Goal: Browse casually: Explore the website without a specific task or goal

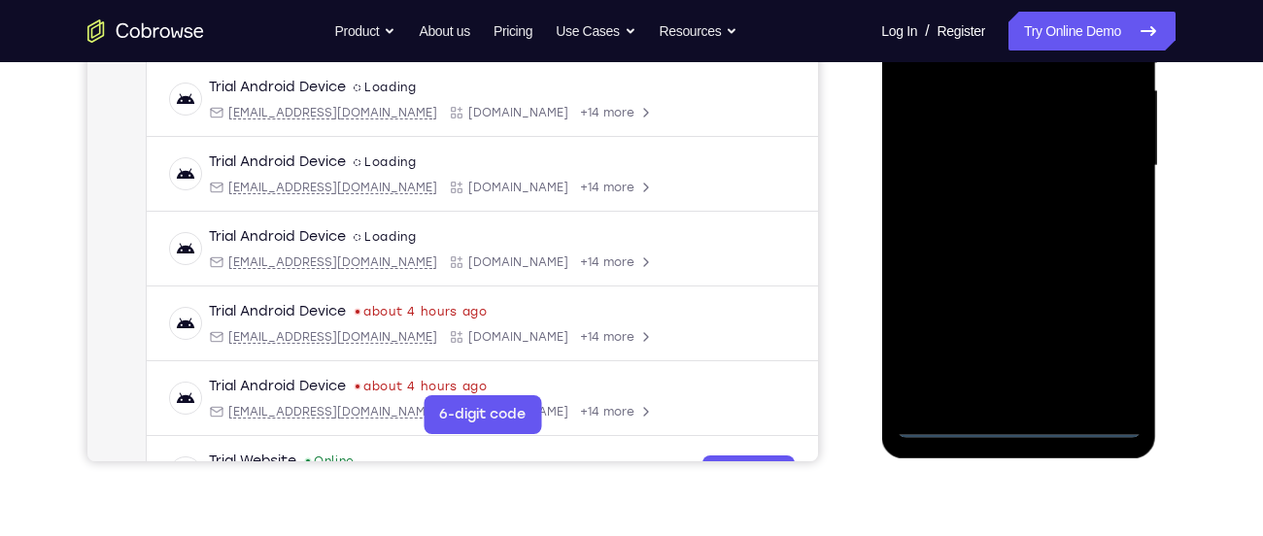
scroll to position [443, 0]
click at [1024, 431] on div at bounding box center [1018, 165] width 245 height 544
click at [1092, 329] on div at bounding box center [1018, 165] width 245 height 544
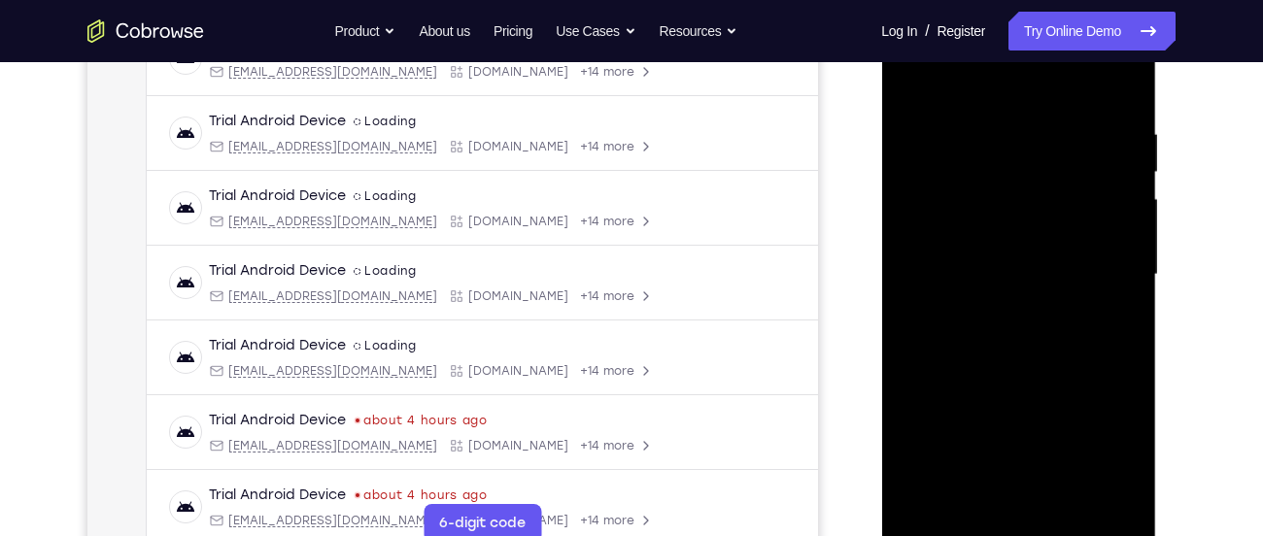
scroll to position [314, 0]
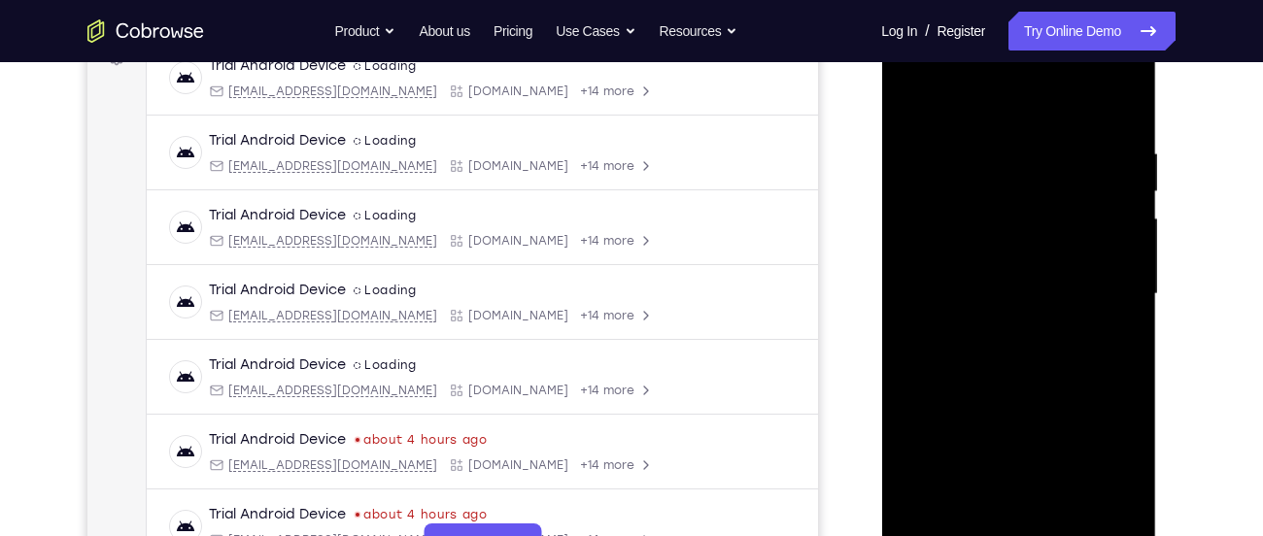
click at [1003, 112] on div at bounding box center [1018, 294] width 245 height 544
click at [1097, 277] on div at bounding box center [1018, 294] width 245 height 544
click at [997, 328] on div at bounding box center [1018, 294] width 245 height 544
click at [997, 277] on div at bounding box center [1018, 294] width 245 height 544
click at [1006, 259] on div at bounding box center [1018, 294] width 245 height 544
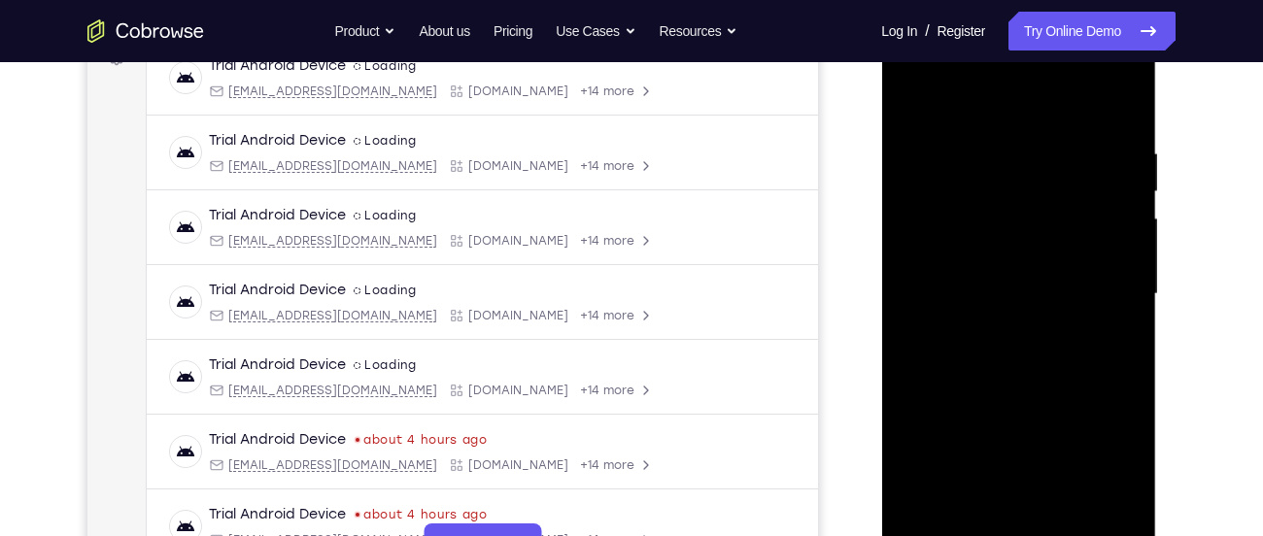
click at [1009, 287] on div at bounding box center [1018, 294] width 245 height 544
click at [1041, 375] on div at bounding box center [1018, 294] width 245 height 544
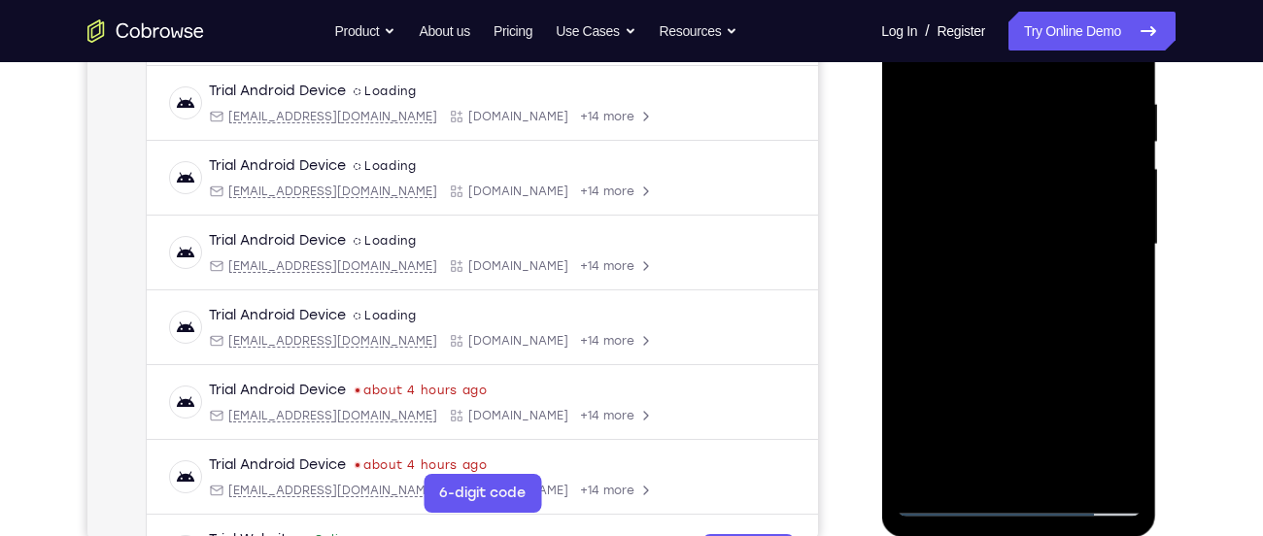
scroll to position [364, 0]
drag, startPoint x: 1066, startPoint y: 368, endPoint x: 1035, endPoint y: 220, distance: 151.8
click at [1035, 220] on div at bounding box center [1018, 244] width 245 height 544
click at [945, 380] on div at bounding box center [1018, 244] width 245 height 544
drag, startPoint x: 984, startPoint y: 321, endPoint x: 976, endPoint y: 367, distance: 47.3
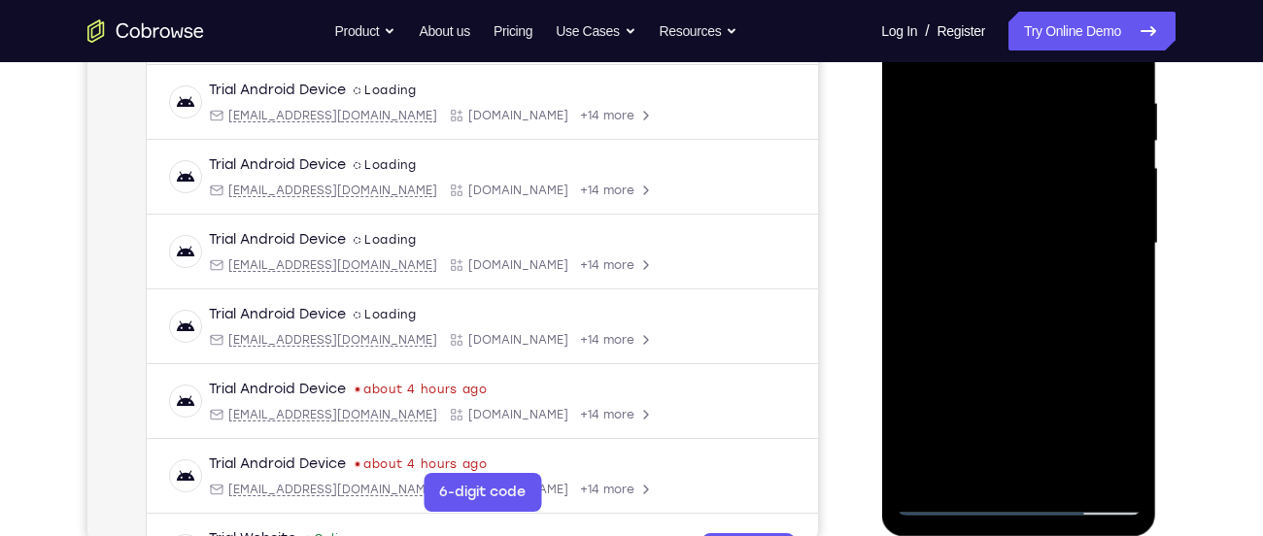
click at [976, 367] on div at bounding box center [1018, 244] width 245 height 544
click at [1201, 266] on div "Your Support Agent Your Customer Web iOS Android Next Steps We’d be happy to gi…" at bounding box center [631, 338] width 1243 height 1281
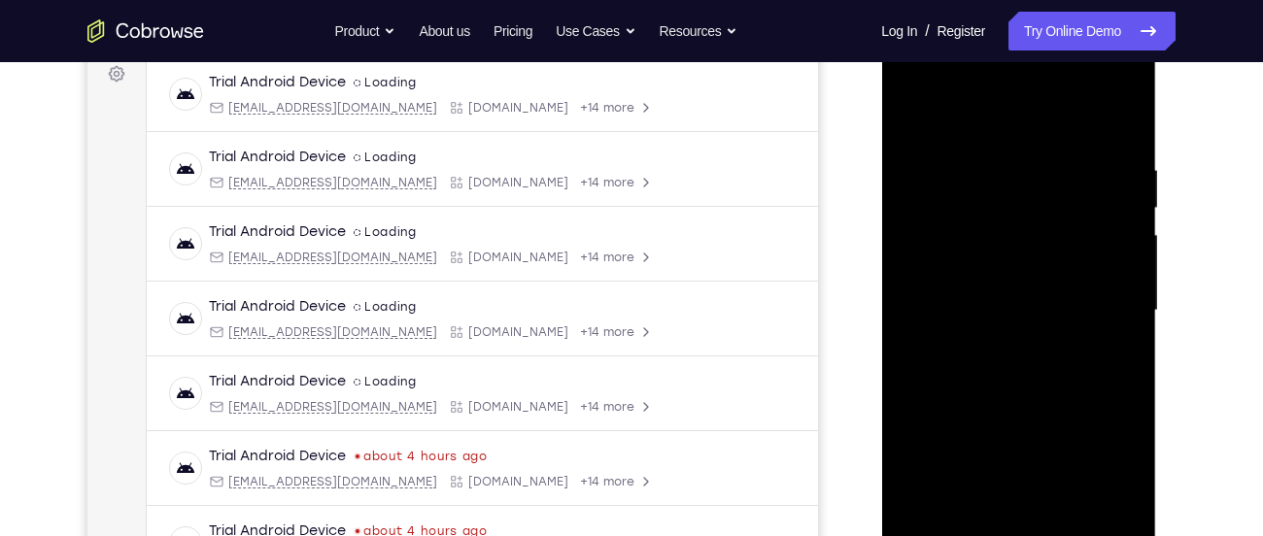
scroll to position [242, 0]
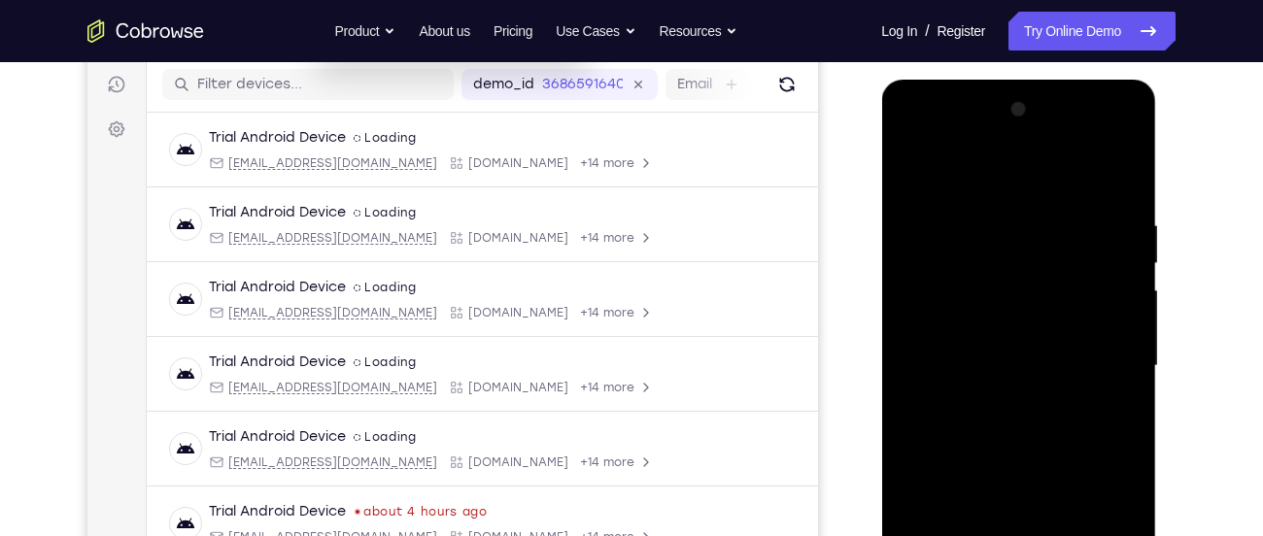
click at [977, 102] on div at bounding box center [1018, 366] width 245 height 544
drag, startPoint x: 1052, startPoint y: 310, endPoint x: 1104, endPoint y: 50, distance: 265.5
click at [1104, 80] on html "Online web based iOS Simulators and Android Emulators. Run iPhone, iPad, Mobile…" at bounding box center [1019, 371] width 277 height 583
drag, startPoint x: 1023, startPoint y: 339, endPoint x: 1103, endPoint y: 130, distance: 223.8
click at [1103, 130] on div at bounding box center [1018, 366] width 245 height 544
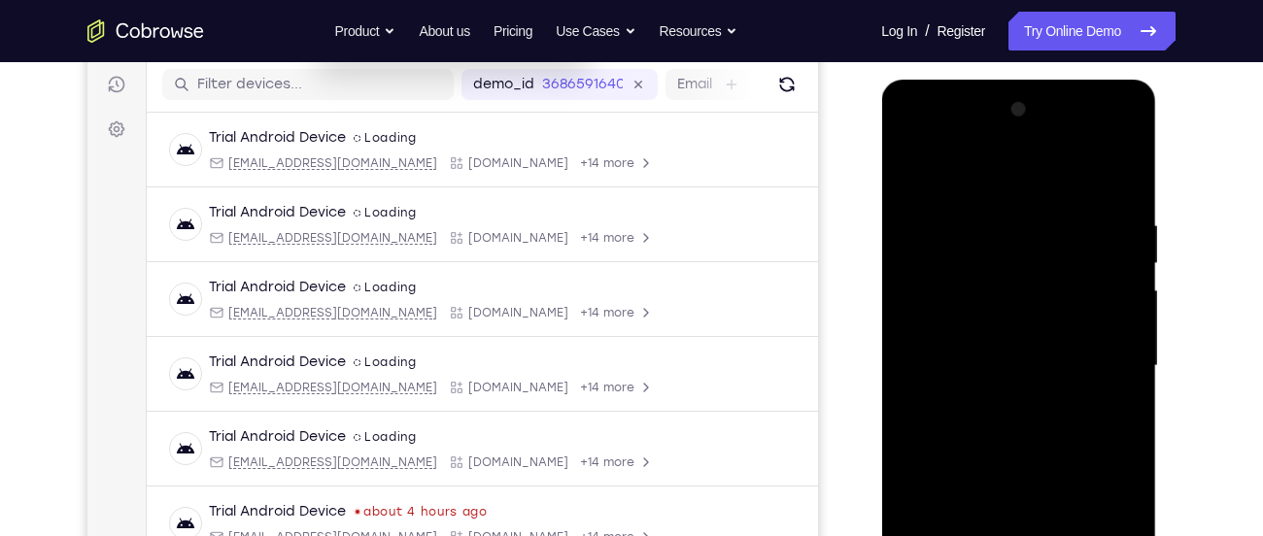
drag, startPoint x: 987, startPoint y: 350, endPoint x: 1051, endPoint y: 131, distance: 227.7
click at [1051, 131] on div at bounding box center [1018, 366] width 245 height 544
drag, startPoint x: 1029, startPoint y: 442, endPoint x: 1049, endPoint y: 225, distance: 217.5
click at [1049, 225] on div at bounding box center [1018, 366] width 245 height 544
drag, startPoint x: 1025, startPoint y: 421, endPoint x: 1038, endPoint y: 203, distance: 218.0
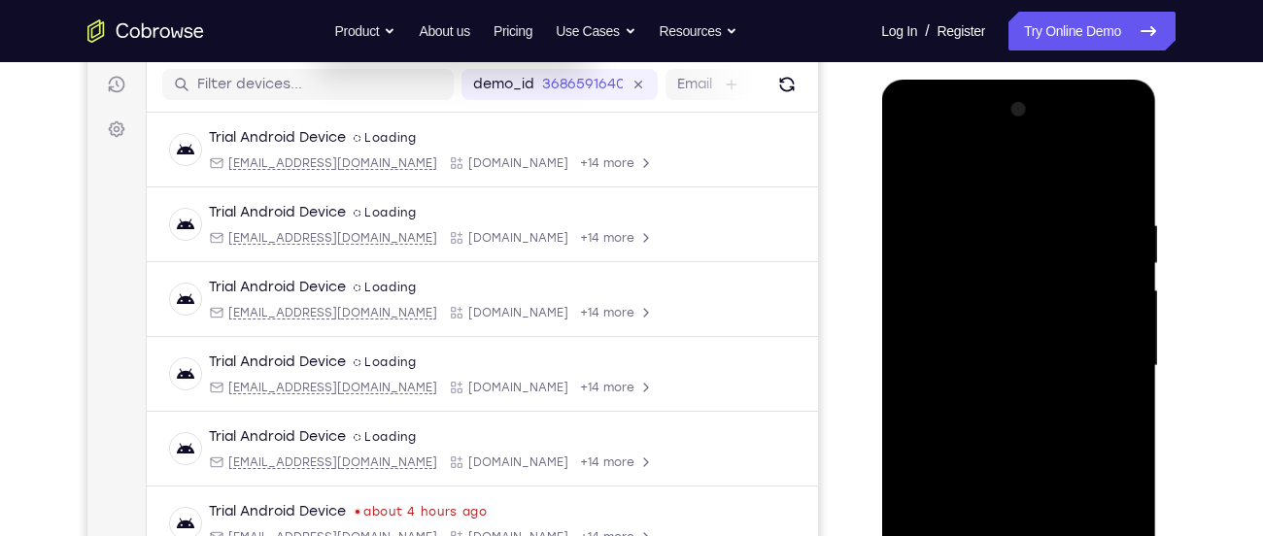
click at [1038, 203] on div at bounding box center [1018, 366] width 245 height 544
drag, startPoint x: 1020, startPoint y: 412, endPoint x: 1027, endPoint y: 229, distance: 182.7
click at [1027, 229] on div at bounding box center [1018, 366] width 245 height 544
drag, startPoint x: 1033, startPoint y: 444, endPoint x: 1036, endPoint y: 322, distance: 121.4
click at [1036, 322] on div at bounding box center [1018, 366] width 245 height 544
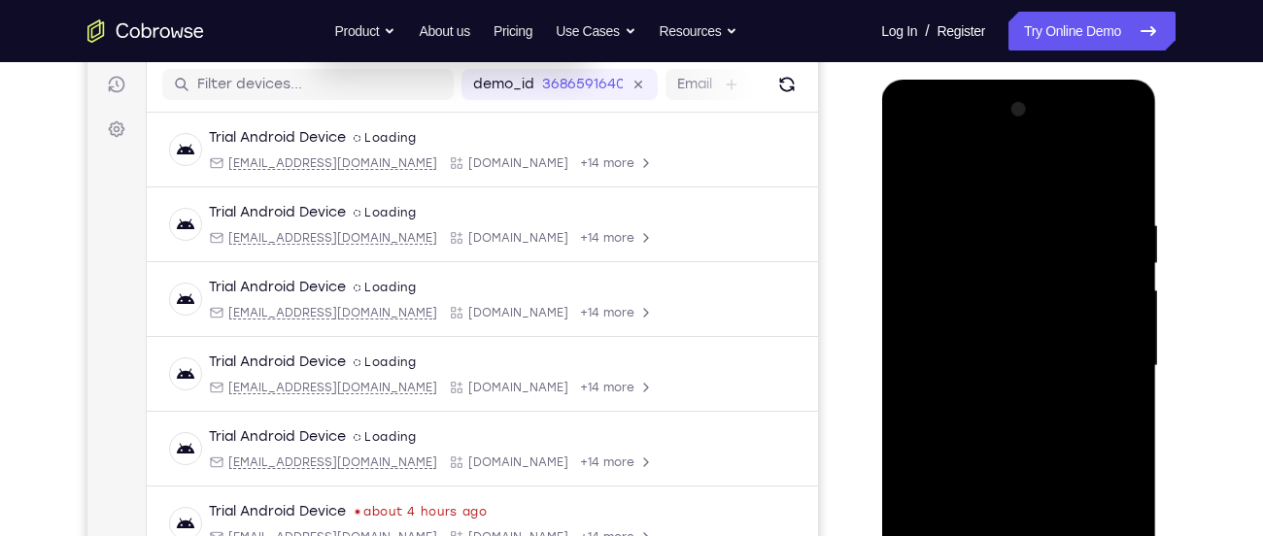
drag, startPoint x: 1036, startPoint y: 322, endPoint x: 1081, endPoint y: -36, distance: 361.2
click at [1081, 80] on html "Online web based iOS Simulators and Android Emulators. Run iPhone, iPad, Mobile…" at bounding box center [1019, 371] width 277 height 583
drag, startPoint x: 1007, startPoint y: 336, endPoint x: 989, endPoint y: -81, distance: 417.1
click at [989, 80] on html "Online web based iOS Simulators and Android Emulators. Run iPhone, iPad, Mobile…" at bounding box center [1019, 371] width 277 height 583
drag, startPoint x: 952, startPoint y: 429, endPoint x: 971, endPoint y: 125, distance: 304.6
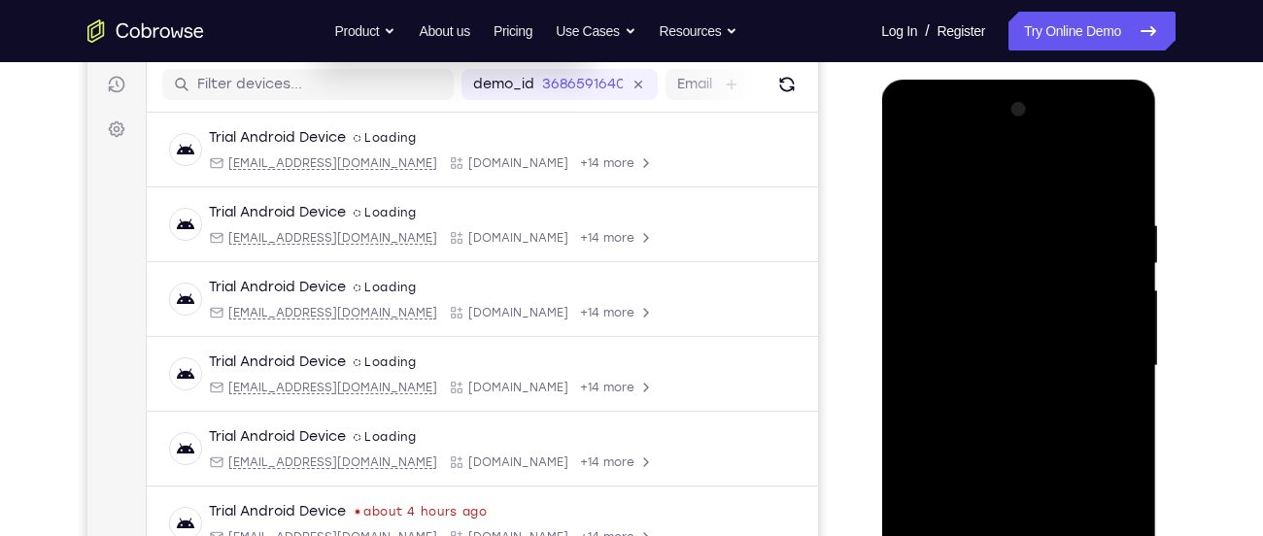
click at [971, 125] on div at bounding box center [1018, 366] width 245 height 544
drag, startPoint x: 975, startPoint y: 361, endPoint x: 1019, endPoint y: 90, distance: 274.5
click at [1019, 90] on div at bounding box center [1018, 369] width 275 height 579
drag, startPoint x: 1002, startPoint y: 480, endPoint x: 977, endPoint y: 201, distance: 279.9
click at [977, 201] on div at bounding box center [1018, 366] width 245 height 544
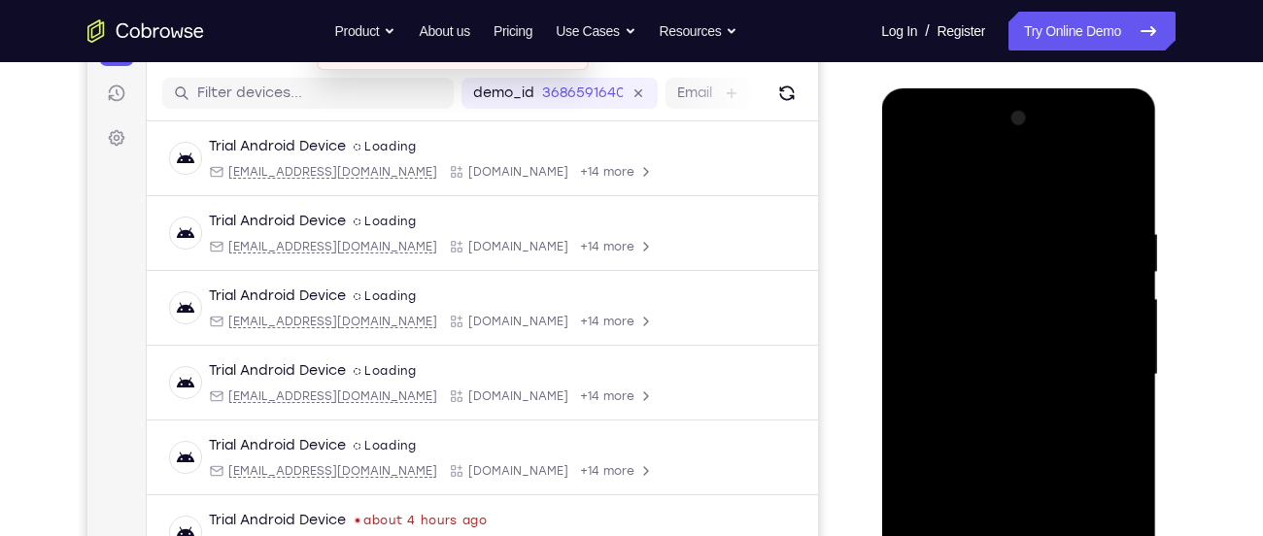
scroll to position [220, 0]
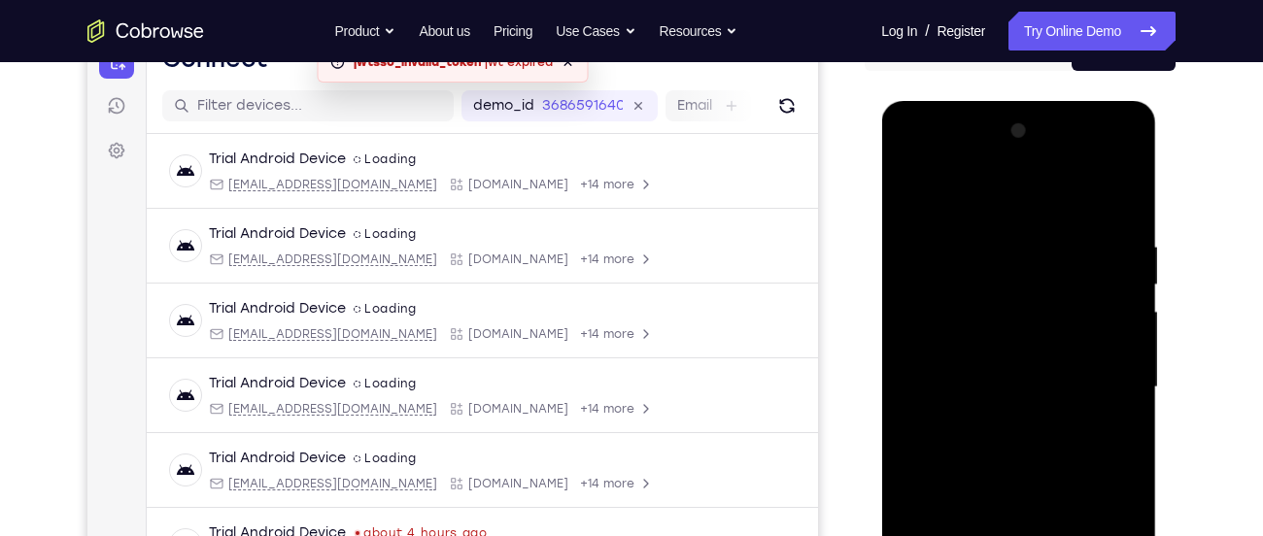
click at [914, 193] on div at bounding box center [1018, 388] width 245 height 544
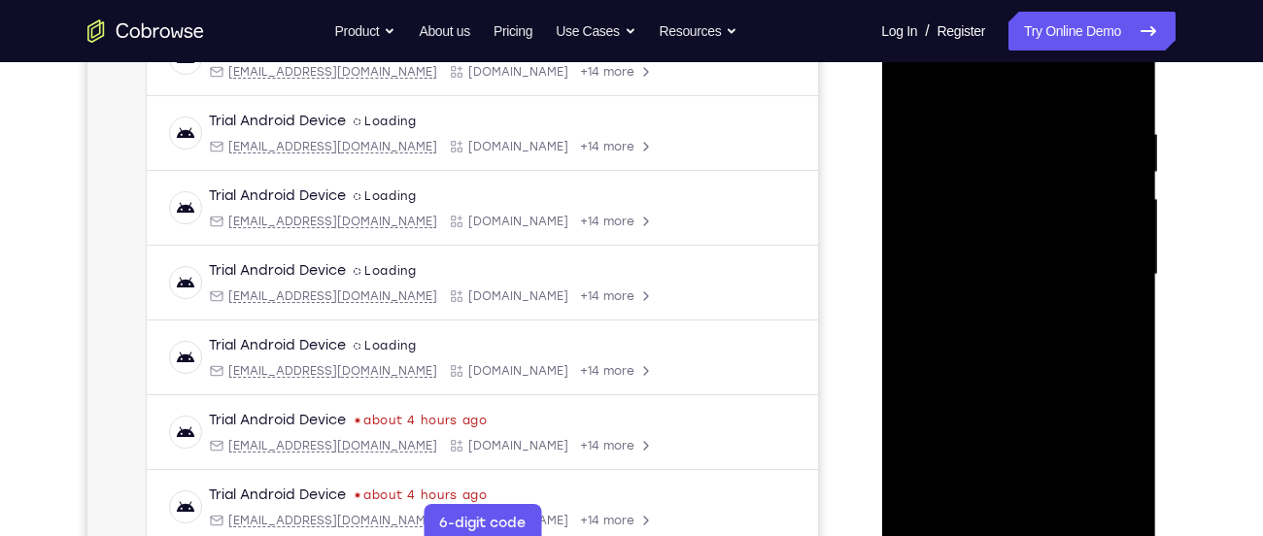
scroll to position [355, 0]
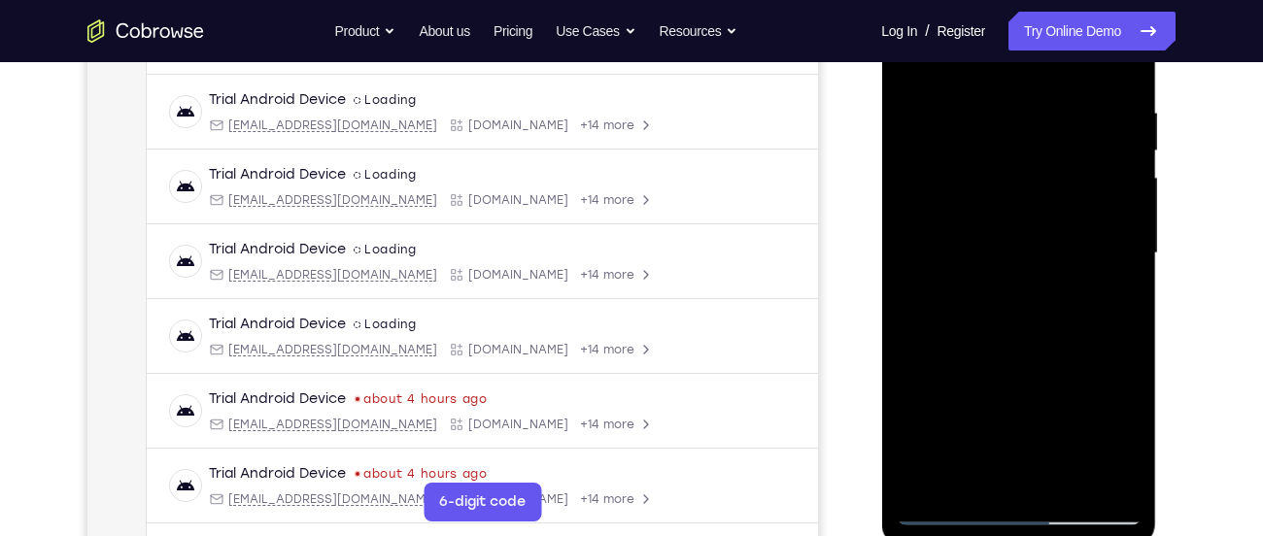
click at [1073, 481] on div at bounding box center [1018, 254] width 245 height 544
click at [1014, 363] on div at bounding box center [1018, 254] width 245 height 544
click at [954, 516] on div at bounding box center [1018, 254] width 245 height 544
click at [927, 486] on div at bounding box center [1018, 254] width 245 height 544
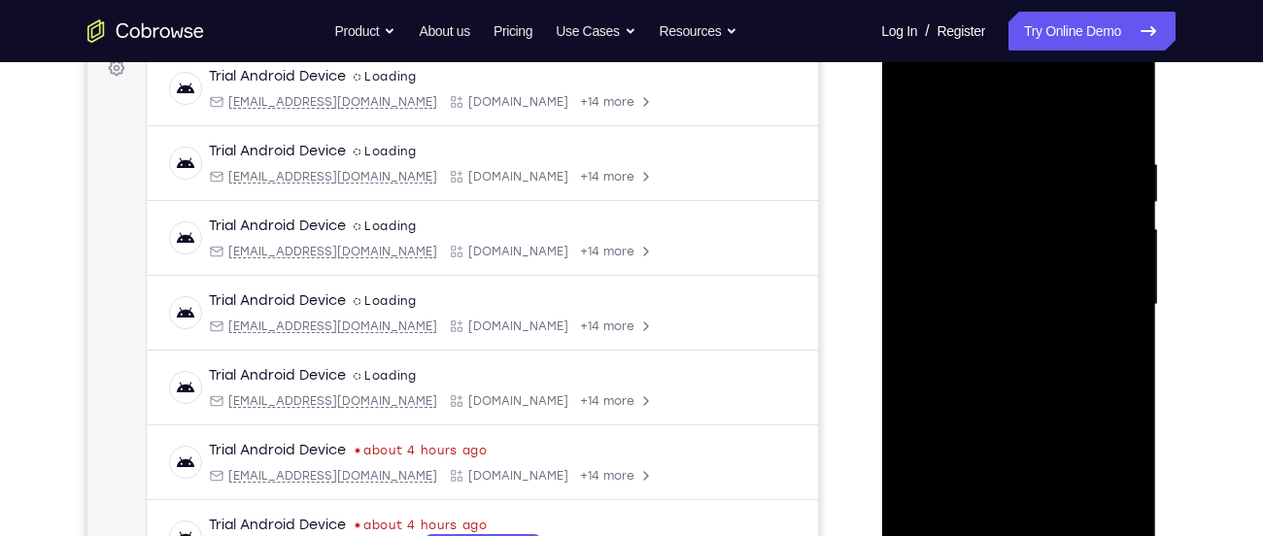
scroll to position [302, 0]
click at [981, 132] on div at bounding box center [1018, 306] width 245 height 544
click at [1111, 220] on div at bounding box center [1018, 306] width 245 height 544
click at [1113, 222] on div at bounding box center [1018, 306] width 245 height 544
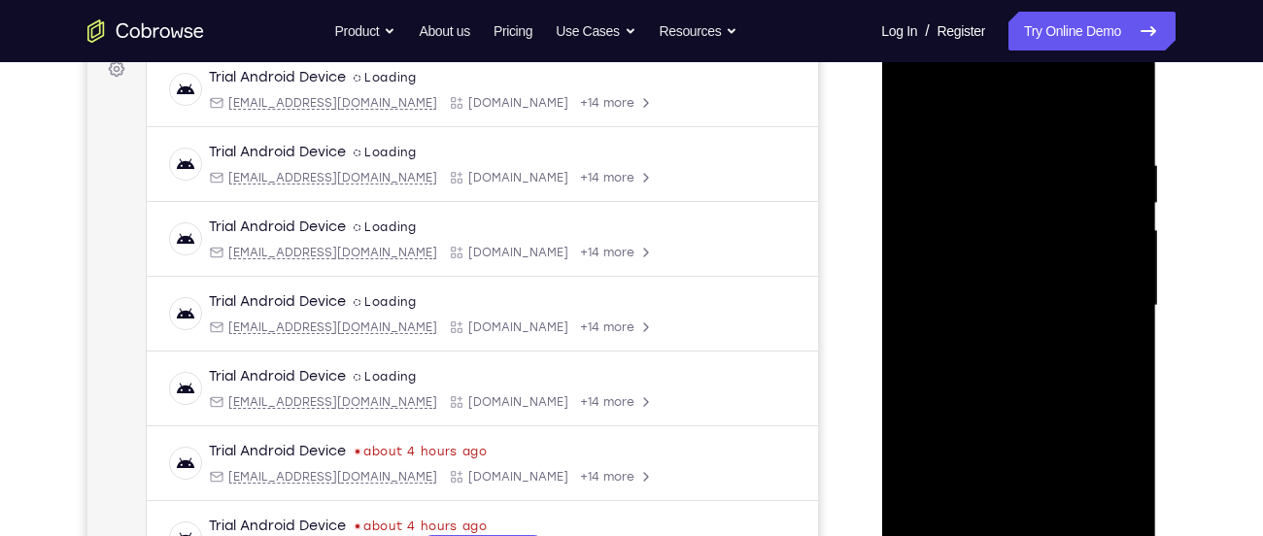
click at [1113, 222] on div at bounding box center [1018, 306] width 245 height 544
click at [1132, 403] on div at bounding box center [1018, 306] width 245 height 544
click at [1095, 403] on div at bounding box center [1018, 306] width 245 height 544
click at [1095, 404] on div at bounding box center [1018, 306] width 245 height 544
click at [930, 332] on div at bounding box center [1018, 306] width 245 height 544
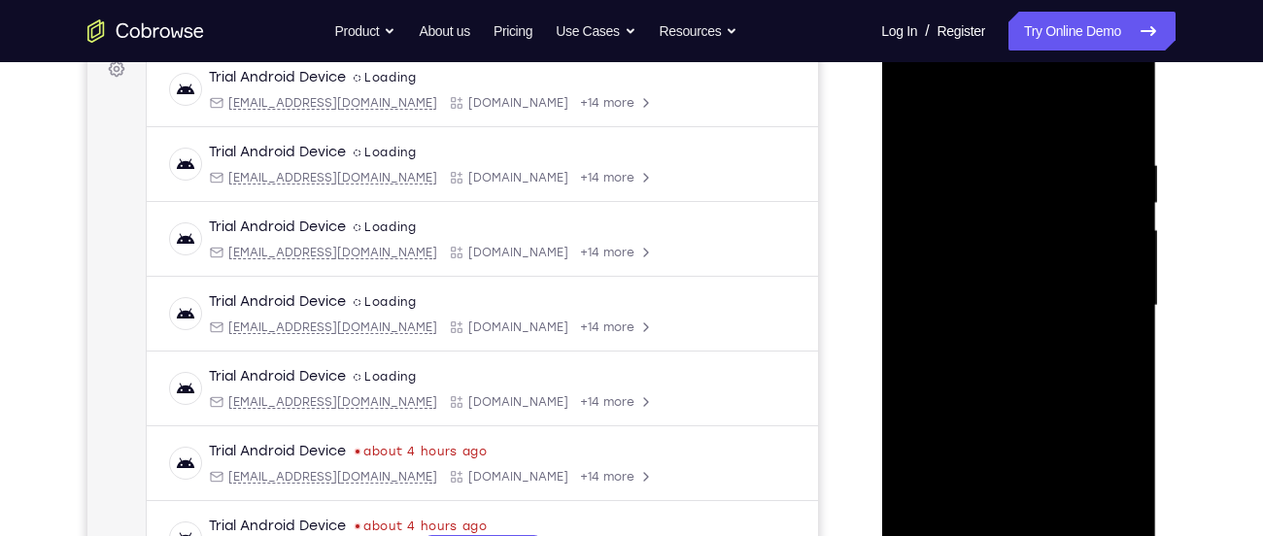
click at [1091, 529] on div at bounding box center [1018, 306] width 245 height 544
click at [1124, 243] on div at bounding box center [1018, 306] width 245 height 544
click at [1124, 247] on div at bounding box center [1018, 306] width 245 height 544
click at [1126, 247] on div at bounding box center [1018, 306] width 245 height 544
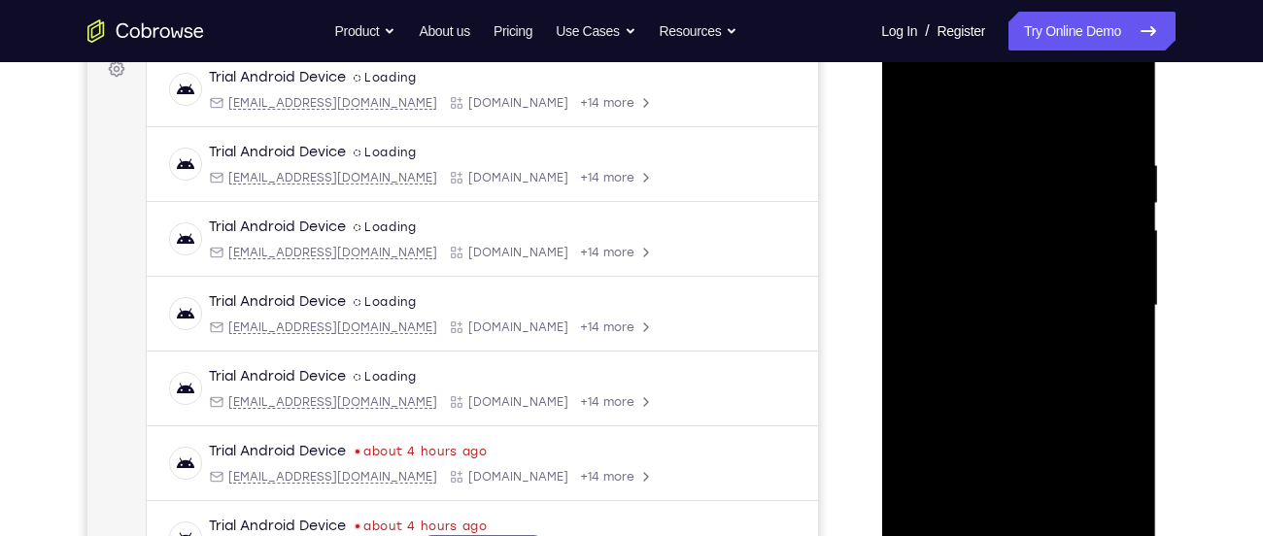
click at [1117, 118] on div at bounding box center [1018, 306] width 245 height 544
click at [1049, 147] on div at bounding box center [1018, 306] width 245 height 544
click at [1125, 271] on div at bounding box center [1018, 306] width 245 height 544
click at [1113, 267] on div at bounding box center [1018, 306] width 245 height 544
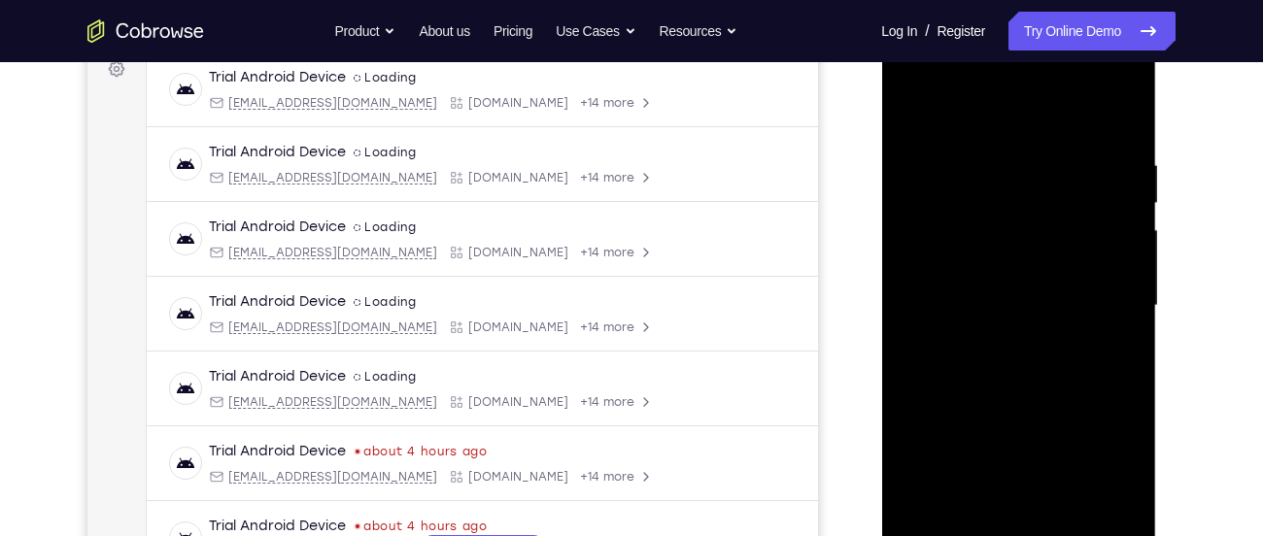
click at [1113, 267] on div at bounding box center [1018, 306] width 245 height 544
click at [1100, 81] on div at bounding box center [1018, 306] width 245 height 544
click at [914, 82] on div at bounding box center [1018, 306] width 245 height 544
click at [975, 253] on div at bounding box center [1018, 306] width 245 height 544
drag, startPoint x: 990, startPoint y: 444, endPoint x: 978, endPoint y: 235, distance: 209.1
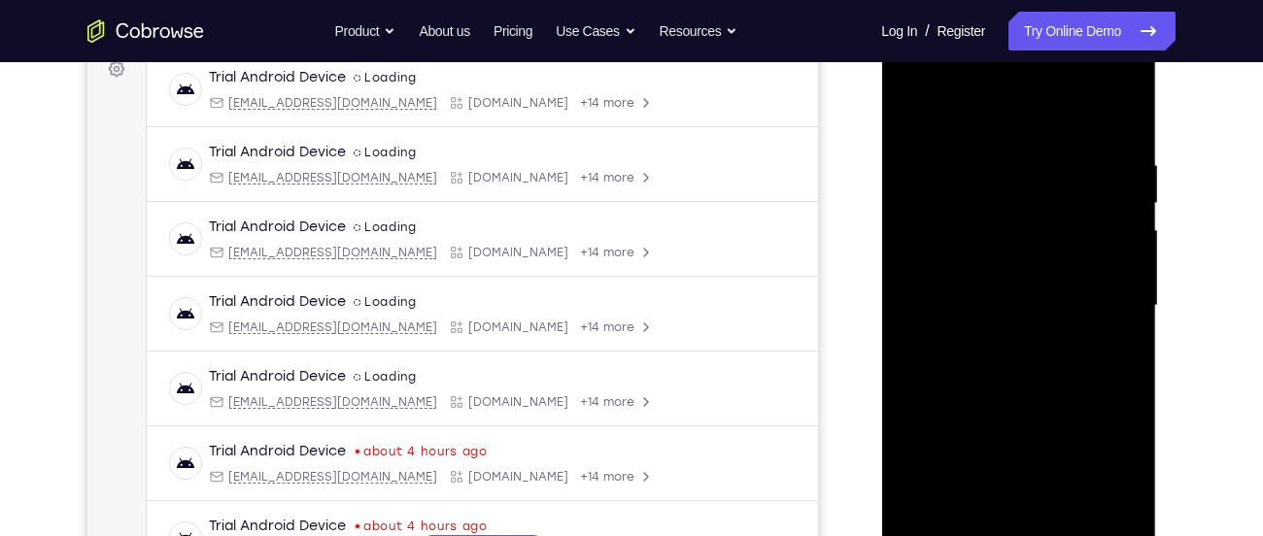
click at [978, 235] on div at bounding box center [1018, 306] width 245 height 544
click at [1033, 500] on div at bounding box center [1018, 306] width 245 height 544
click at [1007, 288] on div at bounding box center [1018, 306] width 245 height 544
click at [1008, 255] on div at bounding box center [1018, 306] width 245 height 544
click at [985, 287] on div at bounding box center [1018, 306] width 245 height 544
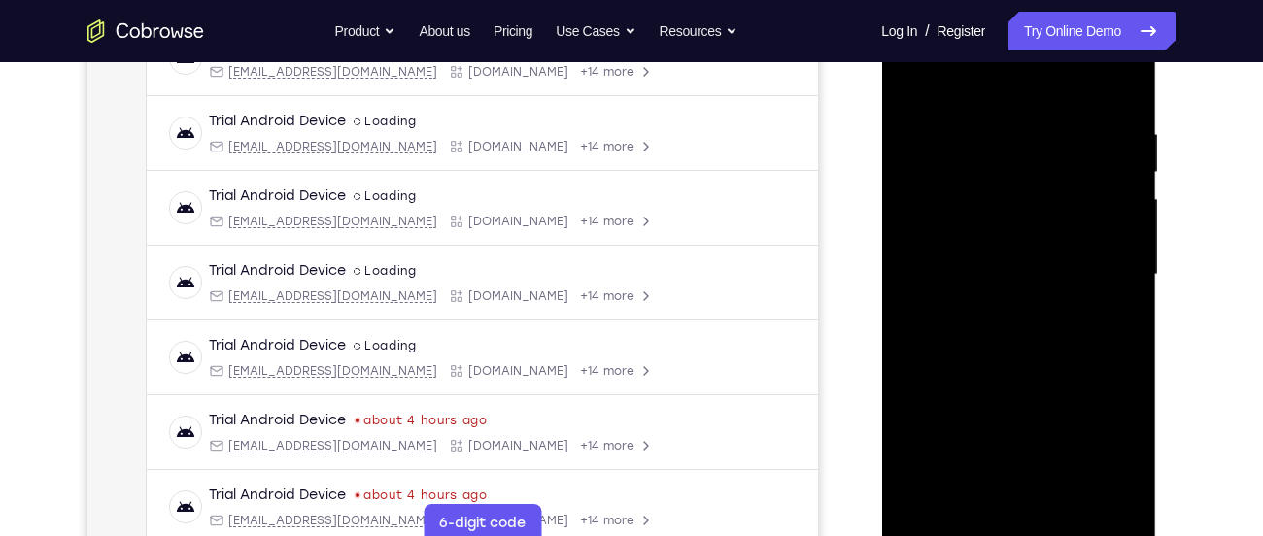
scroll to position [389, 0]
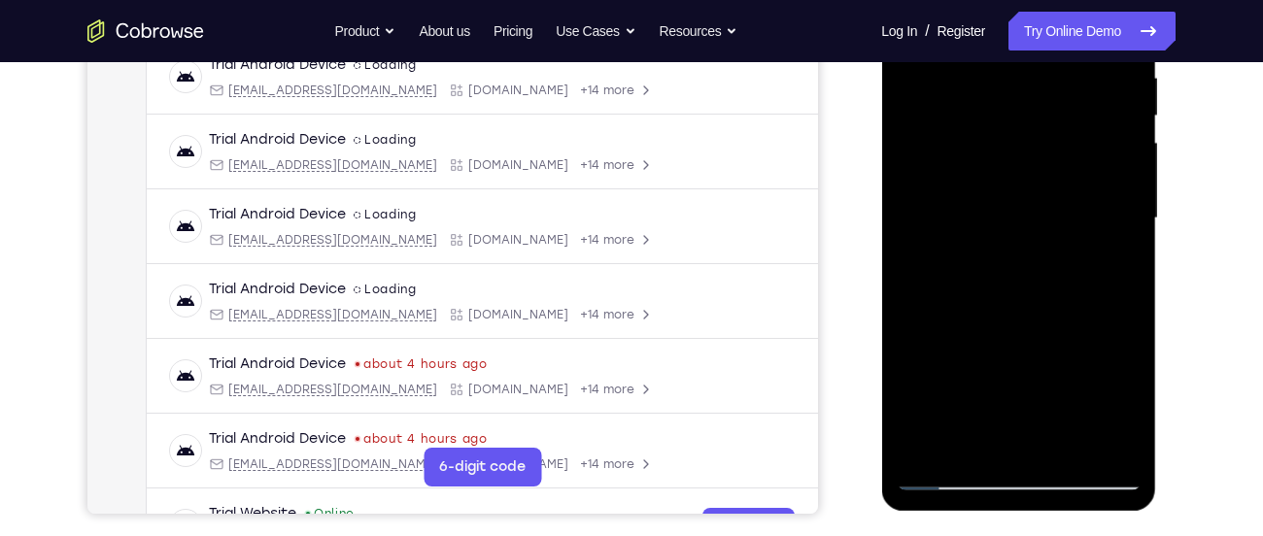
click at [1020, 322] on div at bounding box center [1018, 219] width 245 height 544
click at [1058, 172] on div at bounding box center [1018, 219] width 245 height 544
click at [985, 459] on div at bounding box center [1018, 219] width 245 height 544
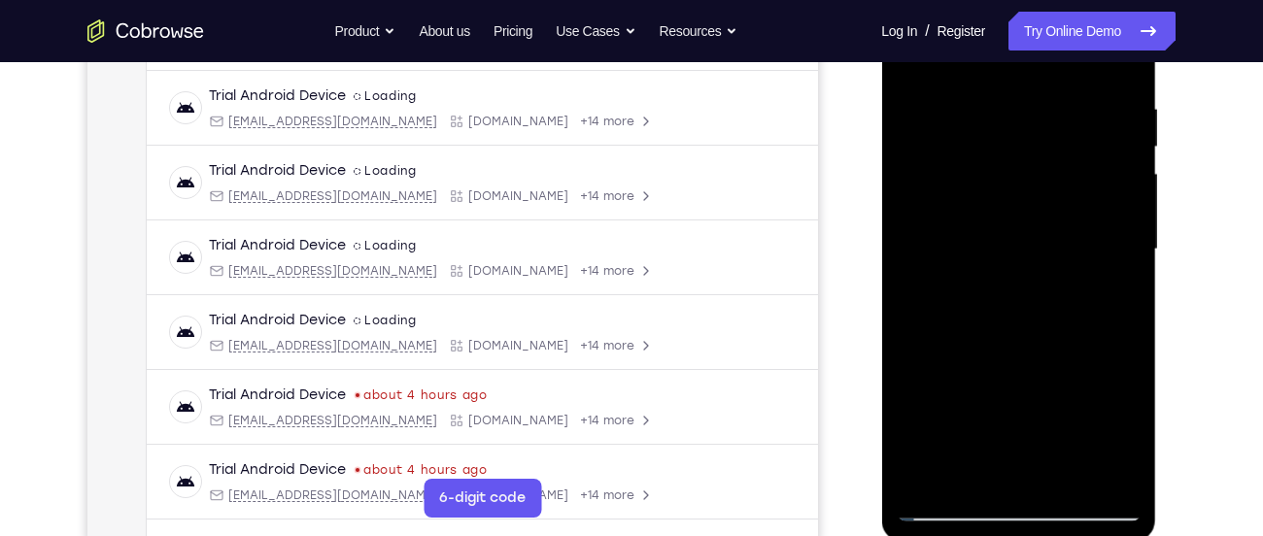
click at [1026, 254] on div at bounding box center [1018, 250] width 245 height 544
click at [1050, 313] on div at bounding box center [1018, 250] width 245 height 544
click at [1087, 76] on div at bounding box center [1018, 250] width 245 height 544
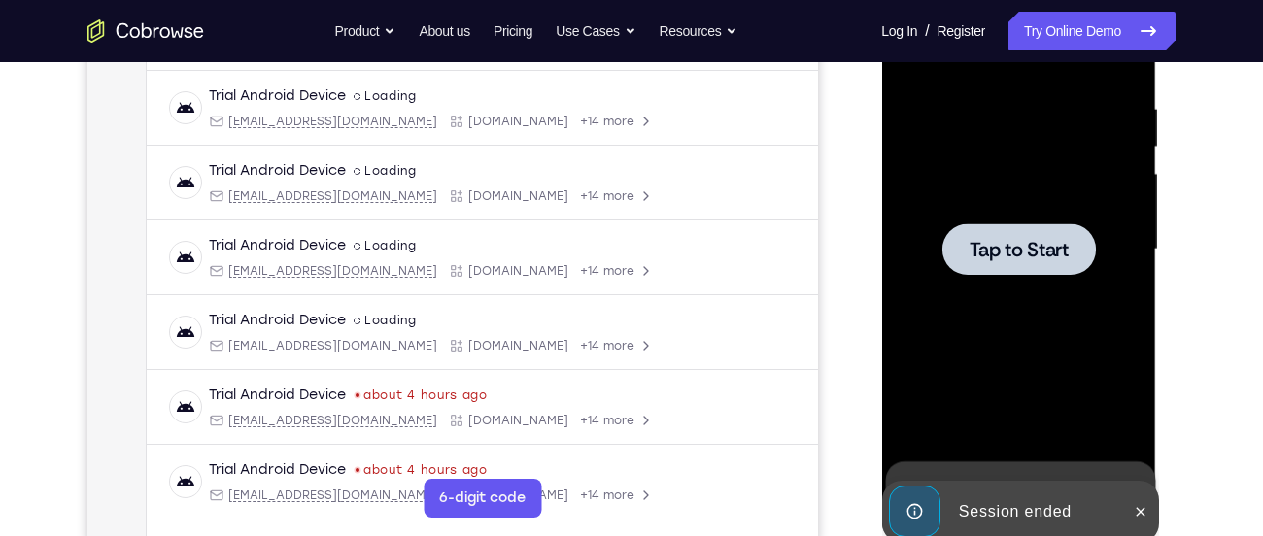
click at [1040, 266] on div at bounding box center [1017, 248] width 153 height 51
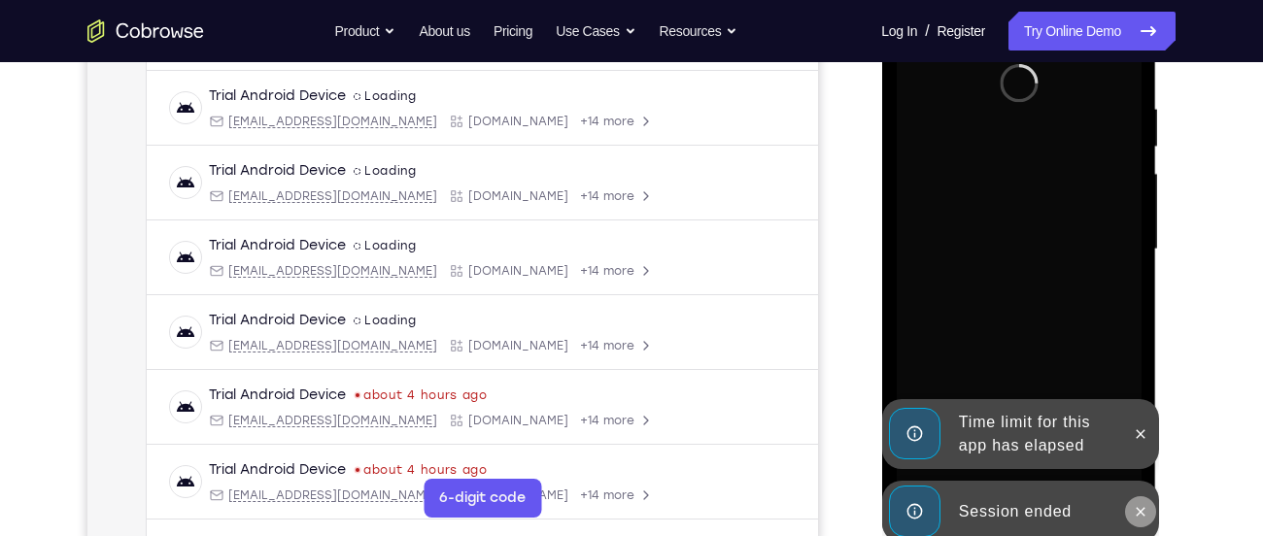
drag, startPoint x: 1147, startPoint y: 509, endPoint x: 1254, endPoint y: 154, distance: 370.3
click at [1147, 509] on button at bounding box center [1139, 511] width 31 height 31
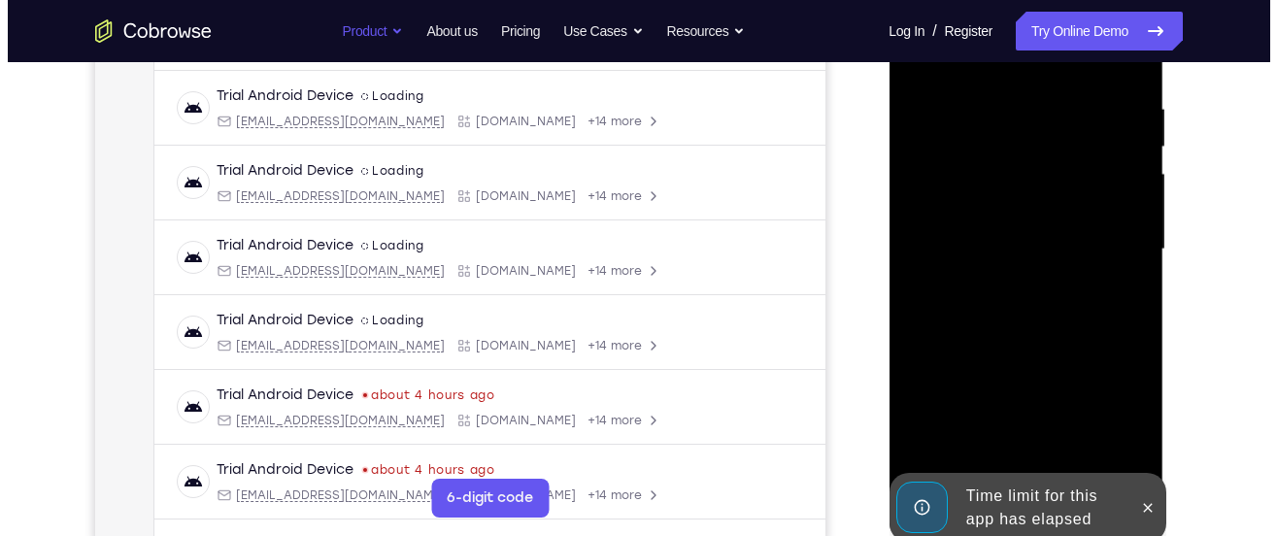
scroll to position [0, 0]
